Goal: Task Accomplishment & Management: Manage account settings

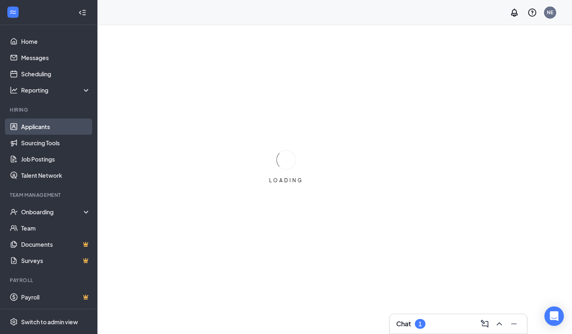
click at [51, 128] on link "Applicants" at bounding box center [55, 127] width 69 height 16
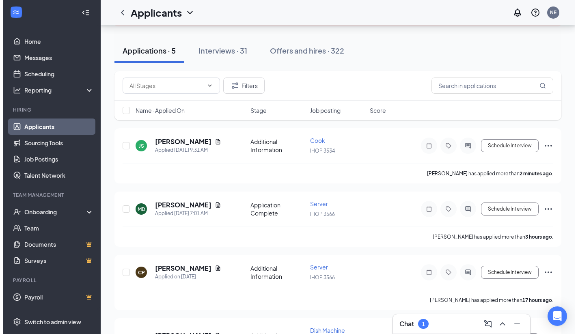
scroll to position [80, 0]
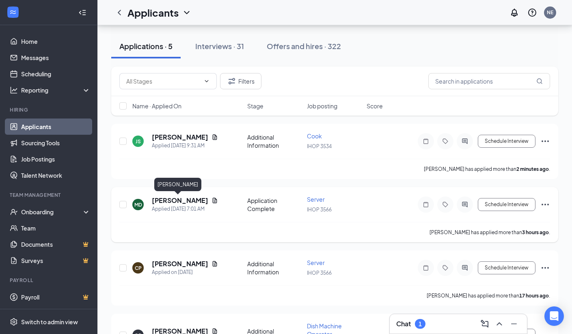
click at [179, 203] on h5 "[PERSON_NAME]" at bounding box center [180, 200] width 56 height 9
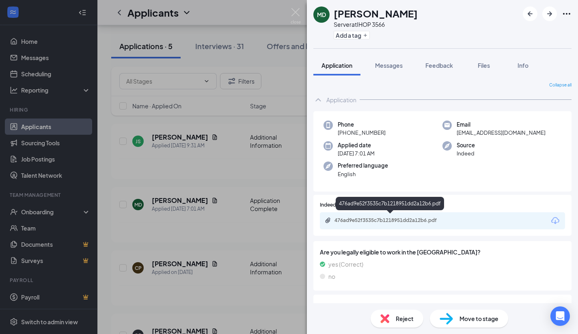
click at [400, 220] on div "476ad9e52f3535c7b1218951dd2a12b6.pdf" at bounding box center [392, 220] width 114 height 6
click at [447, 316] on img at bounding box center [446, 319] width 13 height 12
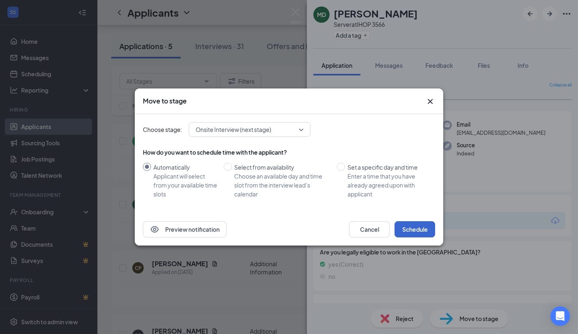
click at [420, 230] on button "Schedule" at bounding box center [415, 229] width 41 height 16
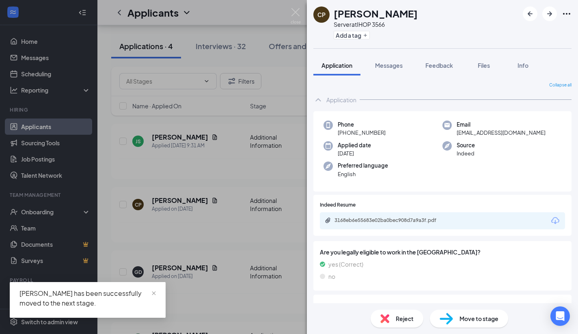
click at [438, 213] on div "3168eb6e55683e02ba0bec908d7a9a3f.pdf" at bounding box center [442, 220] width 245 height 17
click at [433, 219] on div "3168eb6e55683e02ba0bec908d7a9a3f.pdf" at bounding box center [392, 220] width 114 height 6
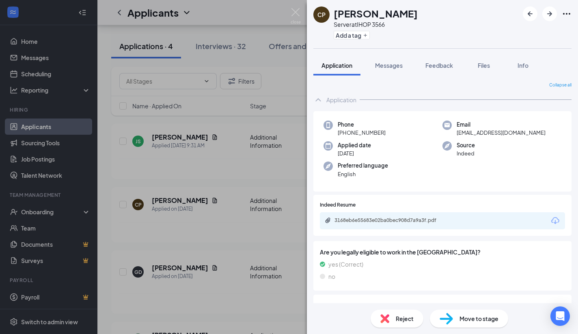
click at [386, 217] on div "3168eb6e55683e02ba0bec908d7a9a3f.pdf" at bounding box center [392, 220] width 114 height 6
click at [301, 14] on div "CP [PERSON_NAME] Server at IHOP 3566 Add a tag Application Messages Feedback Fi…" at bounding box center [289, 167] width 578 height 334
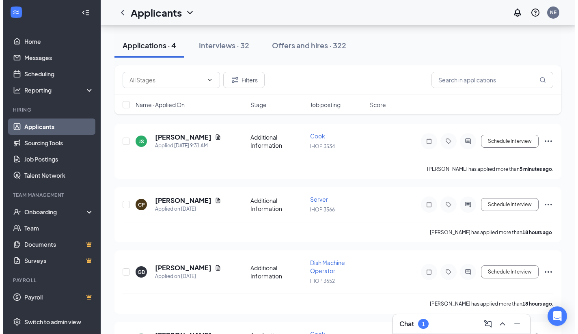
scroll to position [133, 0]
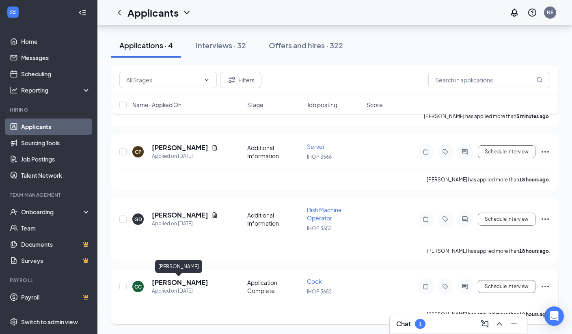
click at [170, 283] on h5 "[PERSON_NAME]" at bounding box center [180, 282] width 56 height 9
